Goal: Navigation & Orientation: Find specific page/section

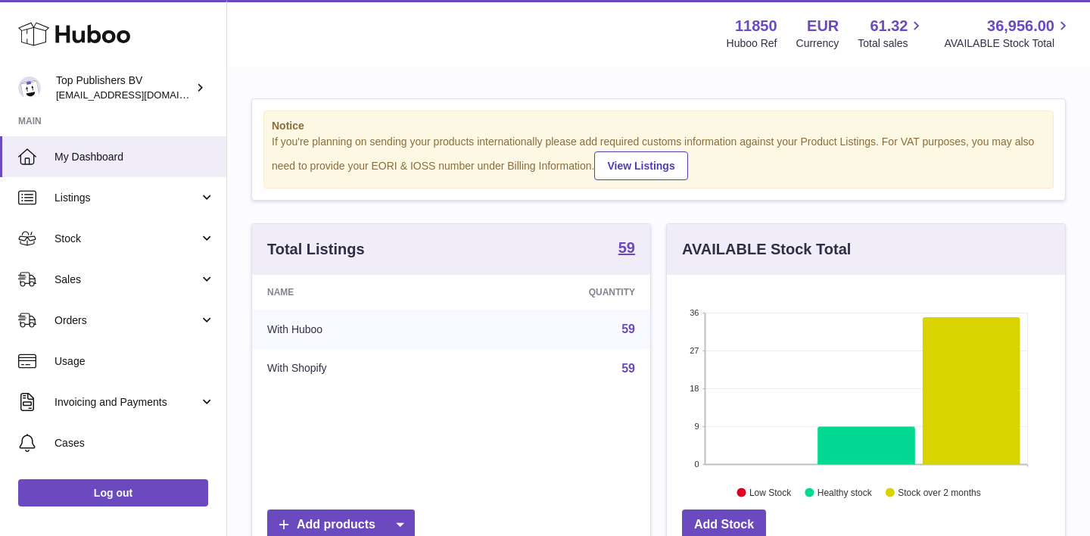
scroll to position [236, 398]
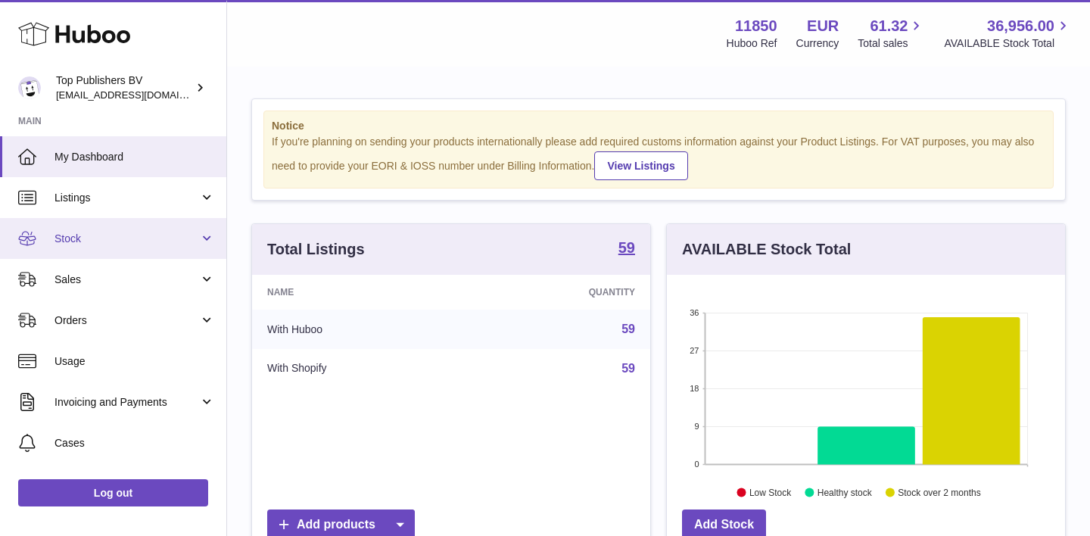
click at [99, 245] on link "Stock" at bounding box center [113, 238] width 226 height 41
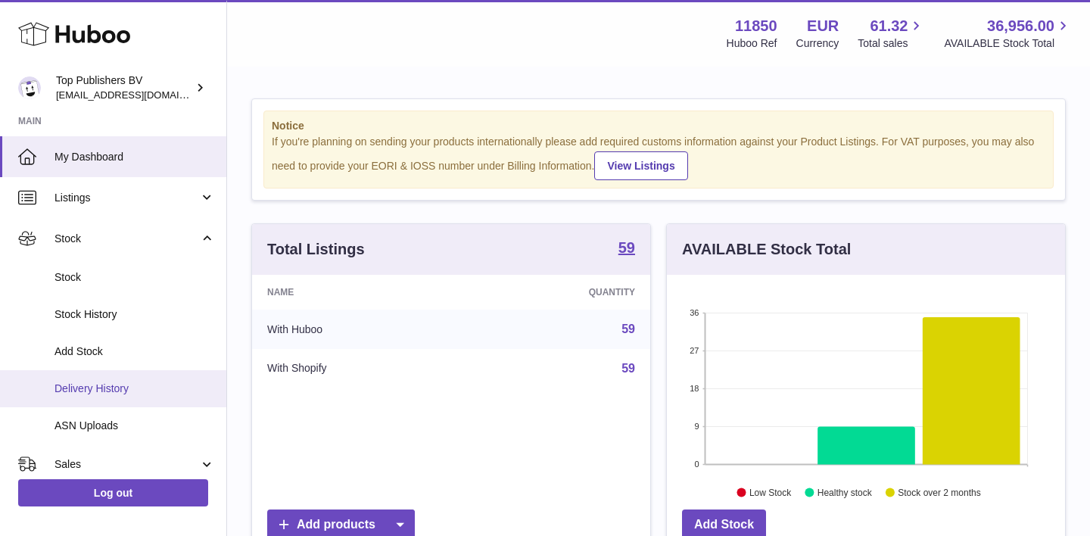
click at [85, 384] on span "Delivery History" at bounding box center [134, 388] width 160 height 14
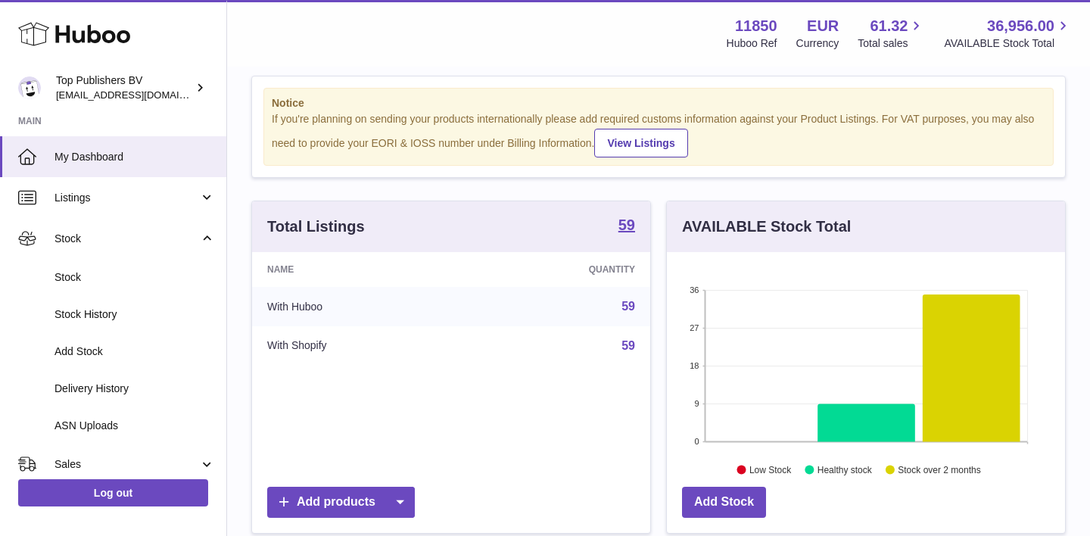
scroll to position [23, 0]
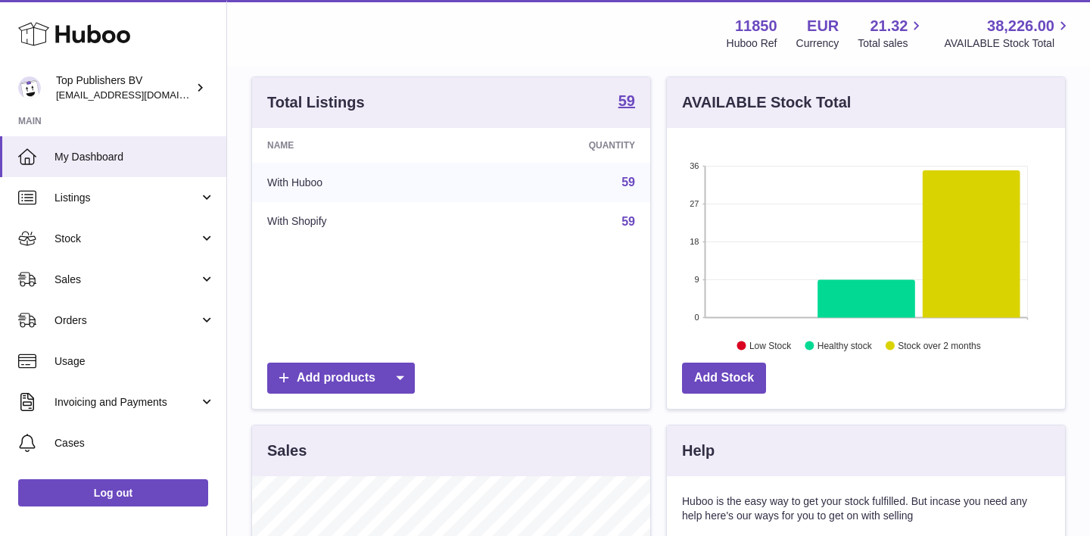
scroll to position [141, 0]
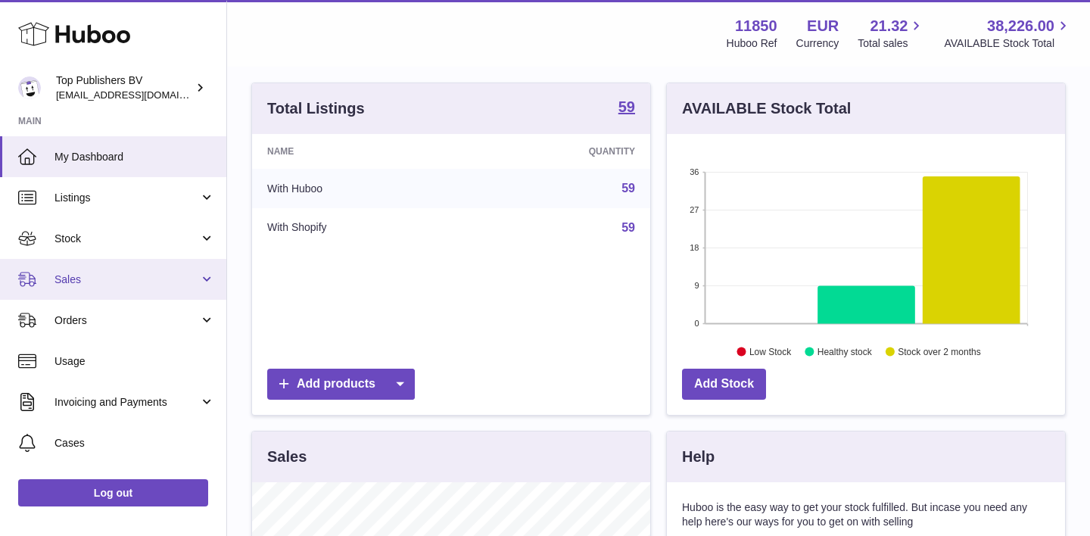
click at [115, 278] on span "Sales" at bounding box center [126, 279] width 145 height 14
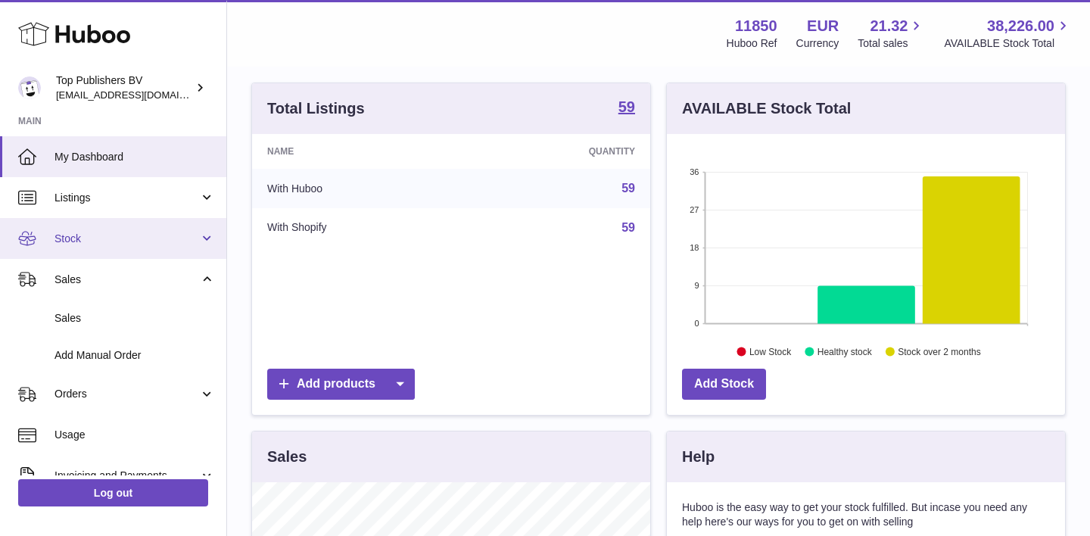
click at [108, 238] on span "Stock" at bounding box center [126, 239] width 145 height 14
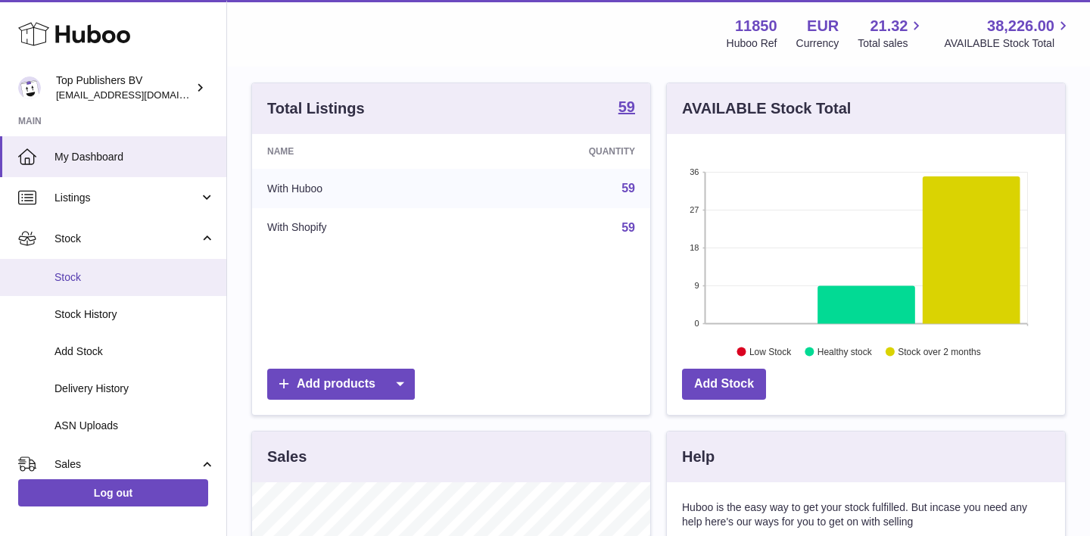
click at [79, 278] on span "Stock" at bounding box center [134, 277] width 160 height 14
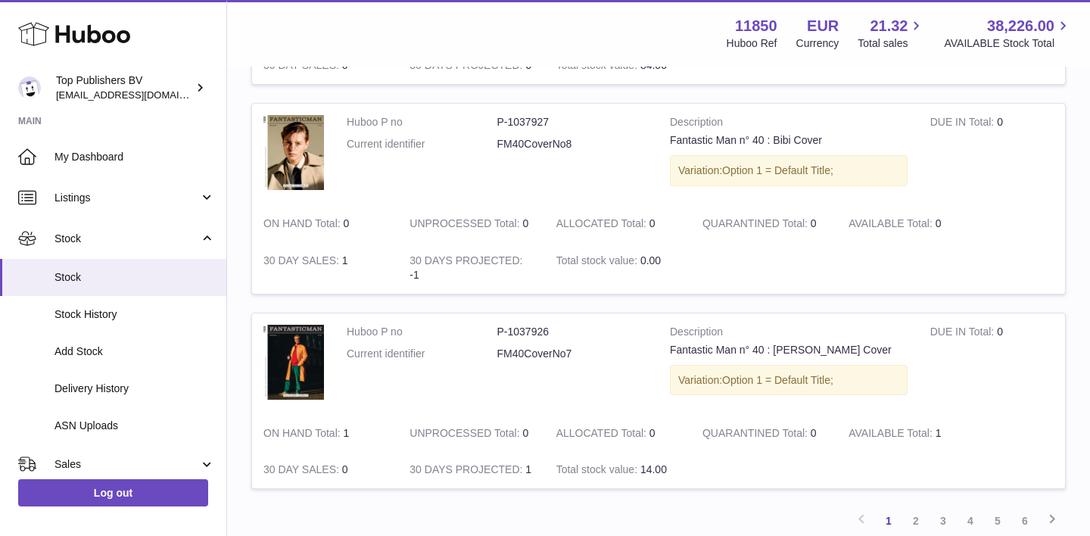
scroll to position [1837, 0]
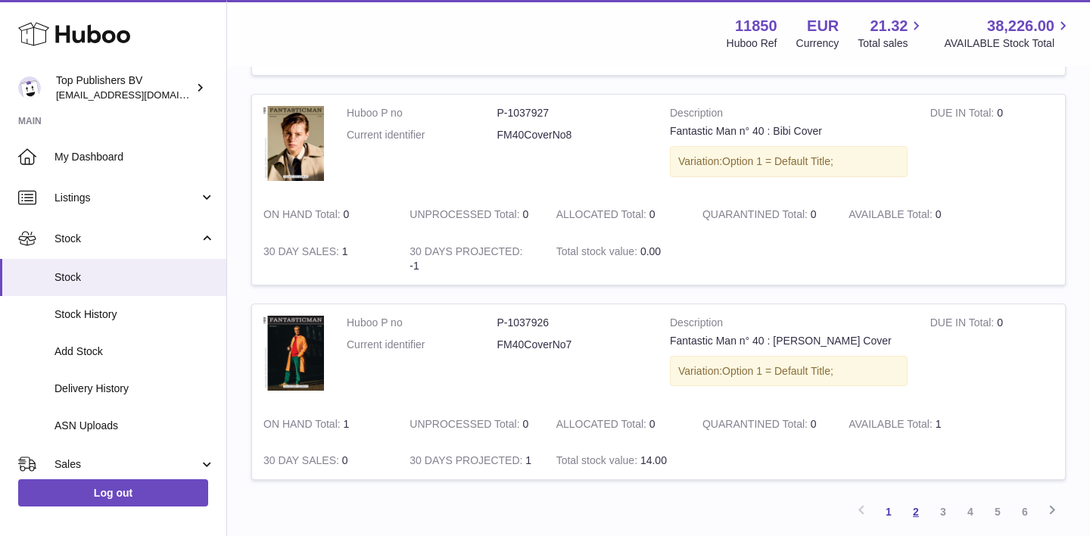
click at [917, 498] on link "2" at bounding box center [915, 511] width 27 height 27
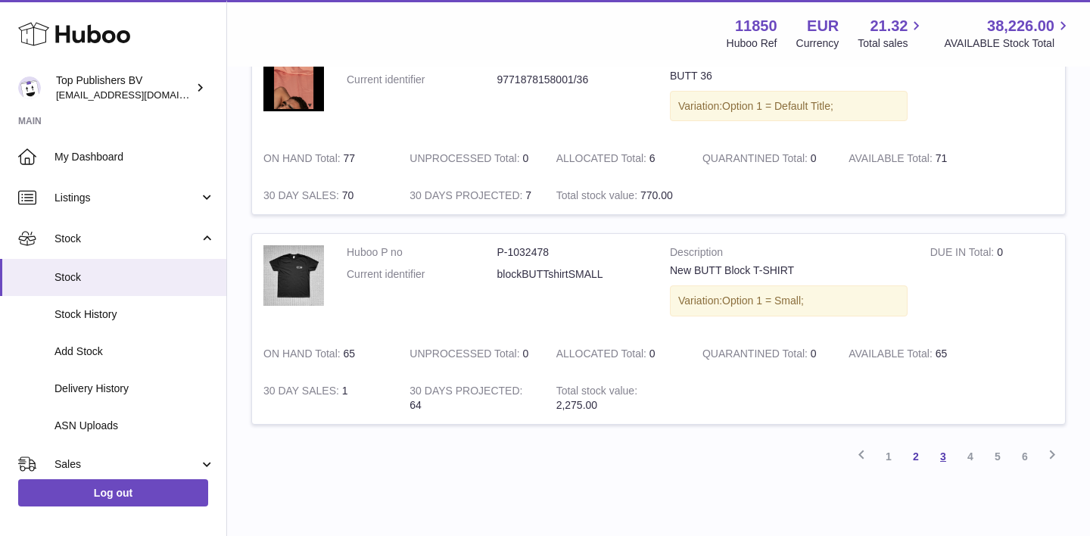
click at [942, 443] on link "3" at bounding box center [942, 456] width 27 height 27
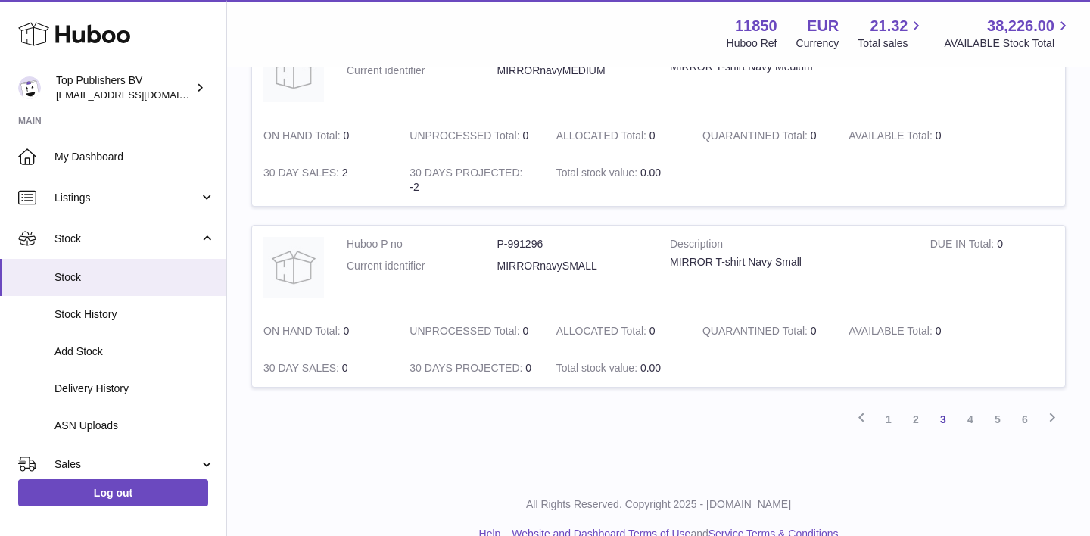
scroll to position [1785, 0]
